Goal: Task Accomplishment & Management: Manage account settings

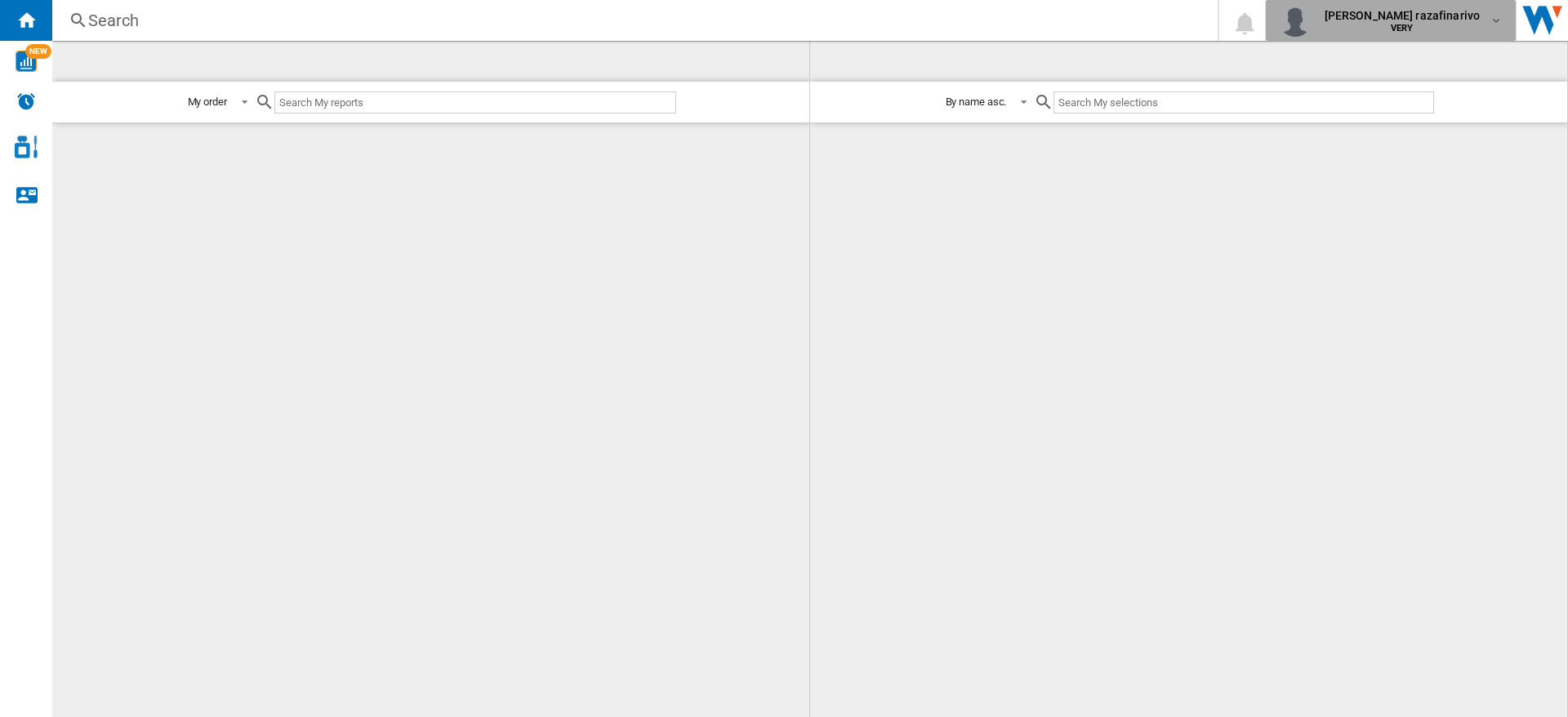
click at [1485, 20] on div "hanania razafinarivo VERY" at bounding box center [1404, 20] width 172 height 26
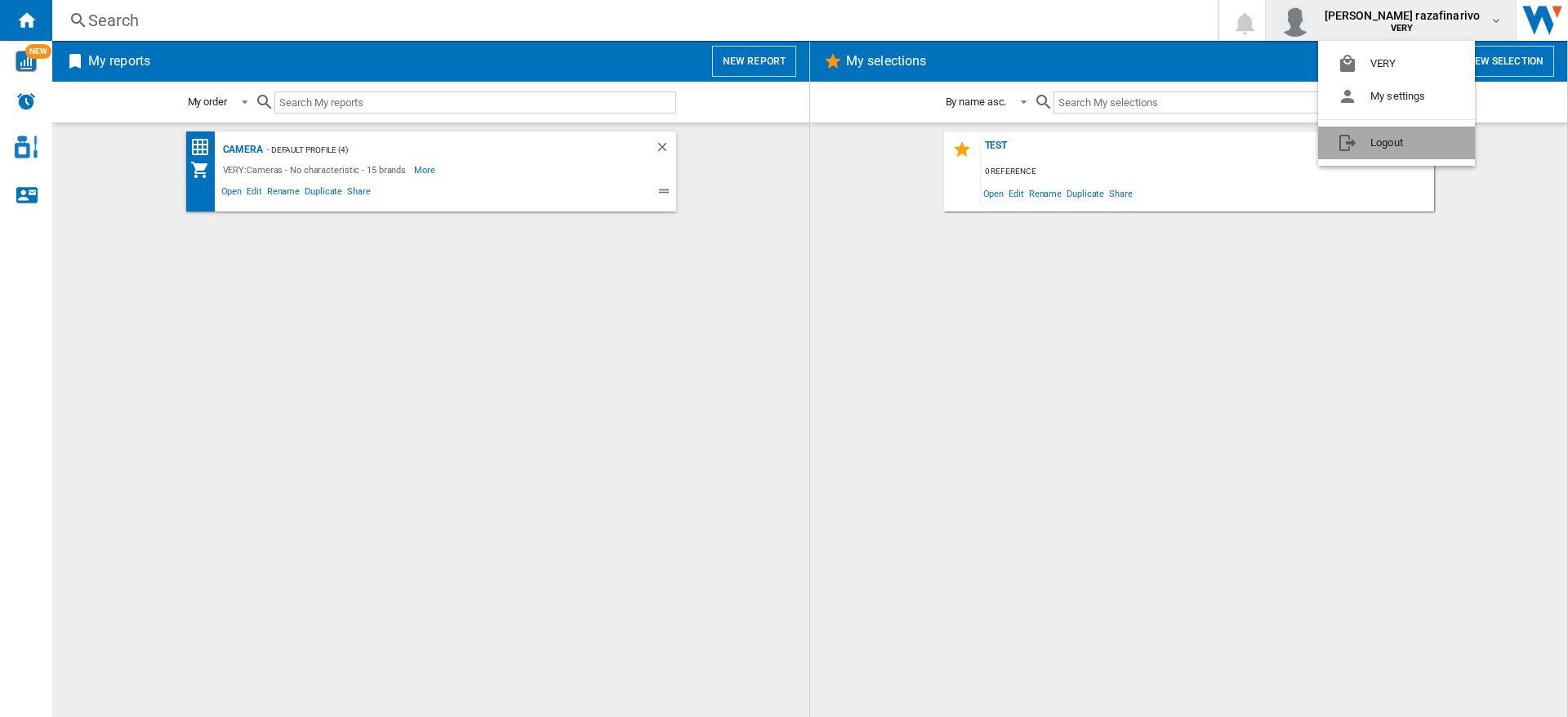
click at [1390, 145] on button "Logout" at bounding box center [1397, 143] width 157 height 33
